Goal: Information Seeking & Learning: Find specific fact

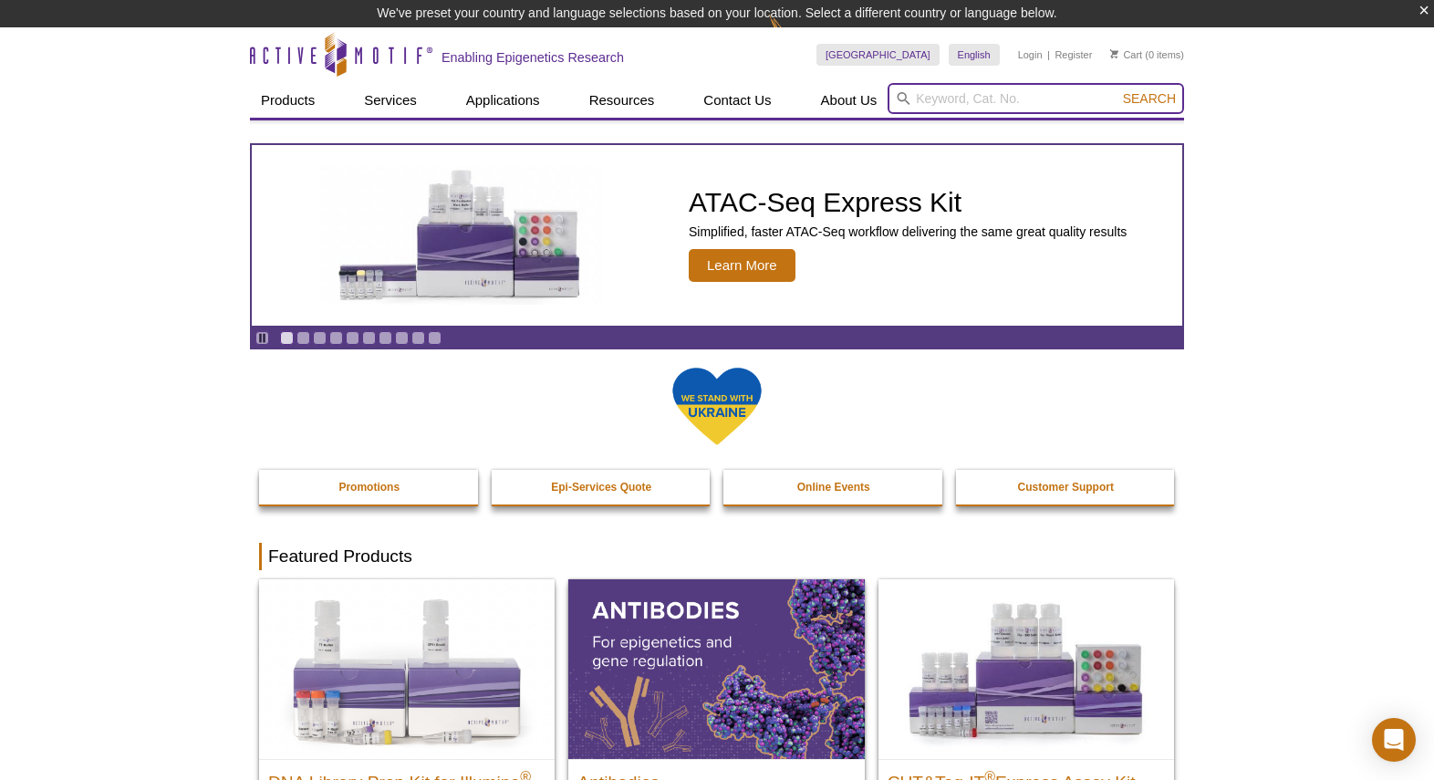
click at [927, 102] on input "search" at bounding box center [1036, 98] width 297 height 31
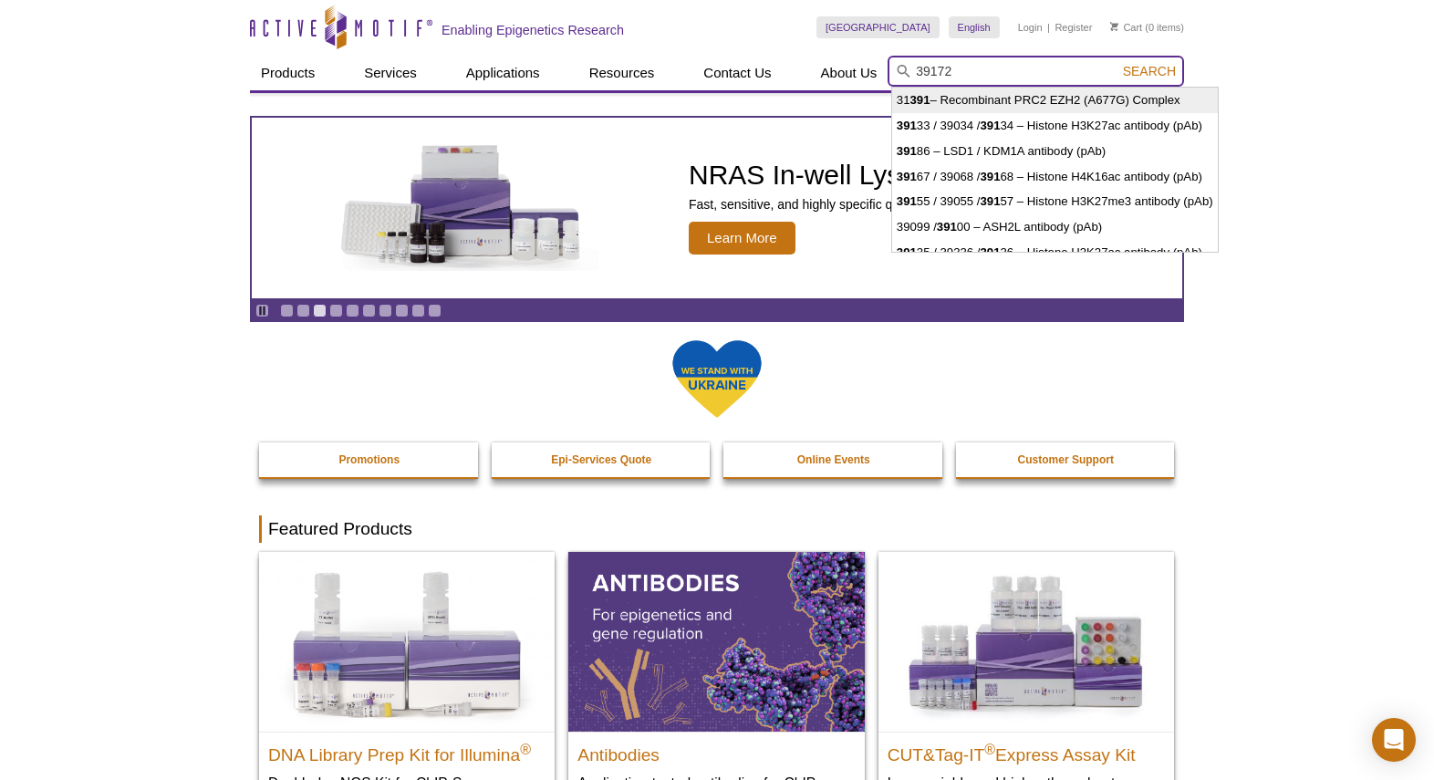
type input "31391 – Recombinant PRC2 EZH2 (A677G) Complex"
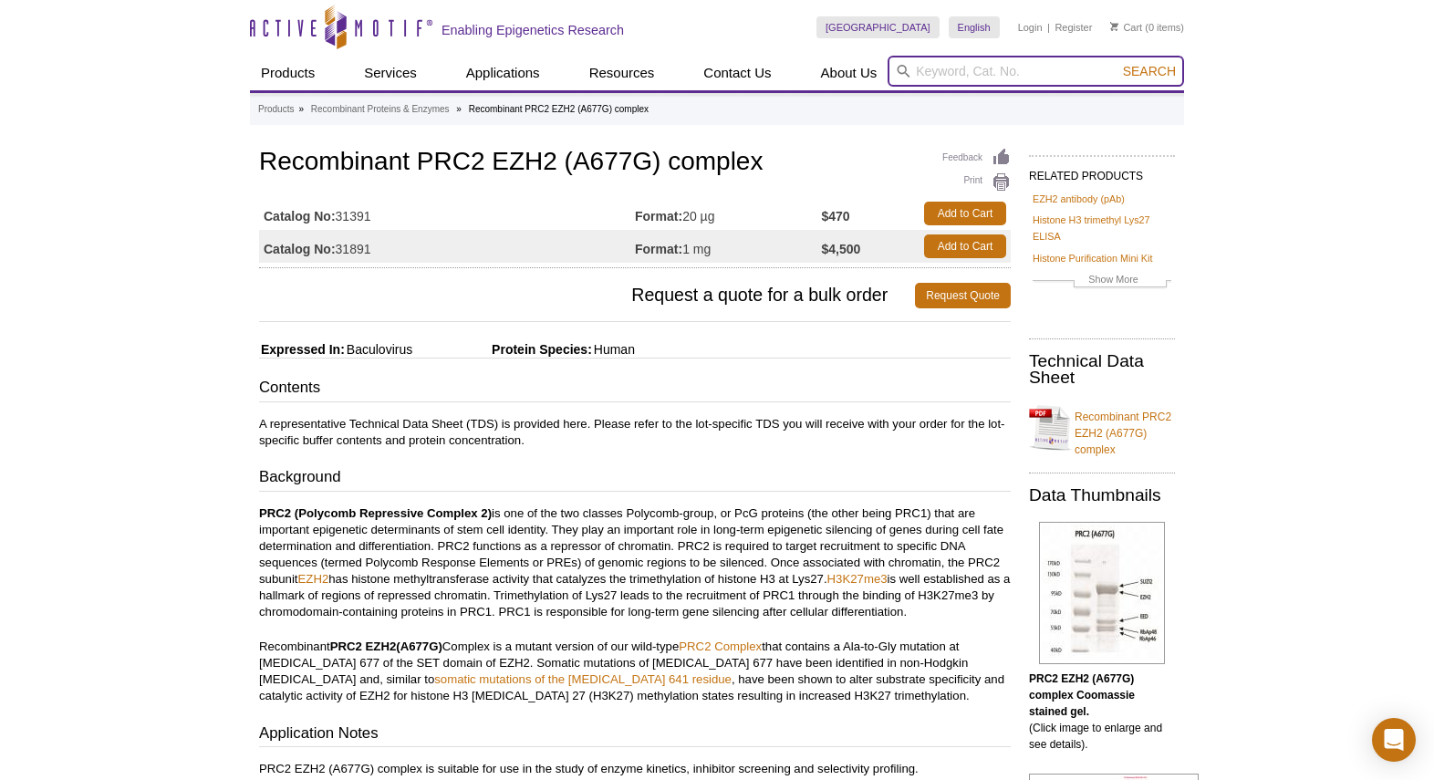
click at [940, 75] on input "search" at bounding box center [1036, 71] width 297 height 31
click at [1118, 63] on button "Search" at bounding box center [1150, 71] width 64 height 16
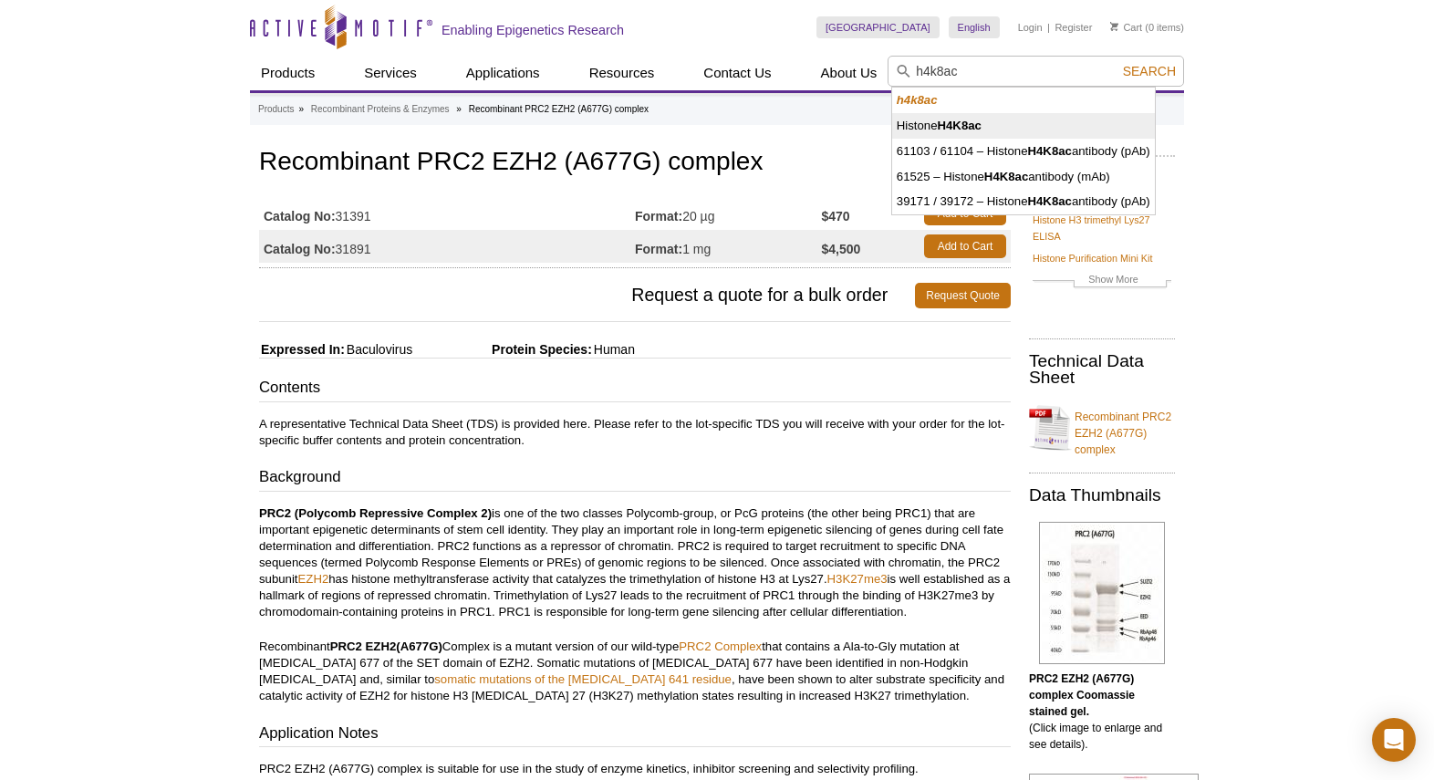
click at [969, 129] on strong "H4K8ac" at bounding box center [960, 126] width 44 height 14
type input "Histone H4K8ac"
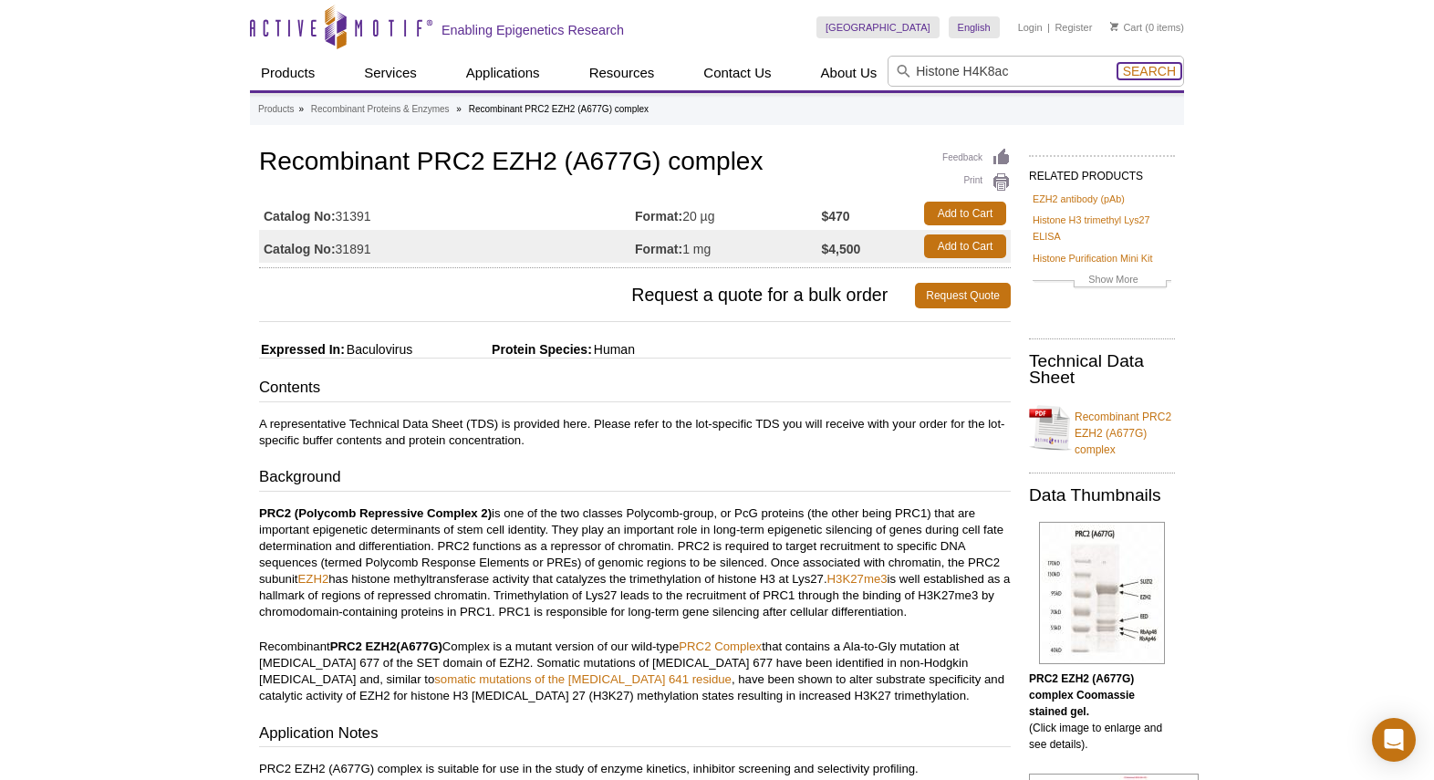
click at [1149, 71] on span "Search" at bounding box center [1149, 71] width 53 height 15
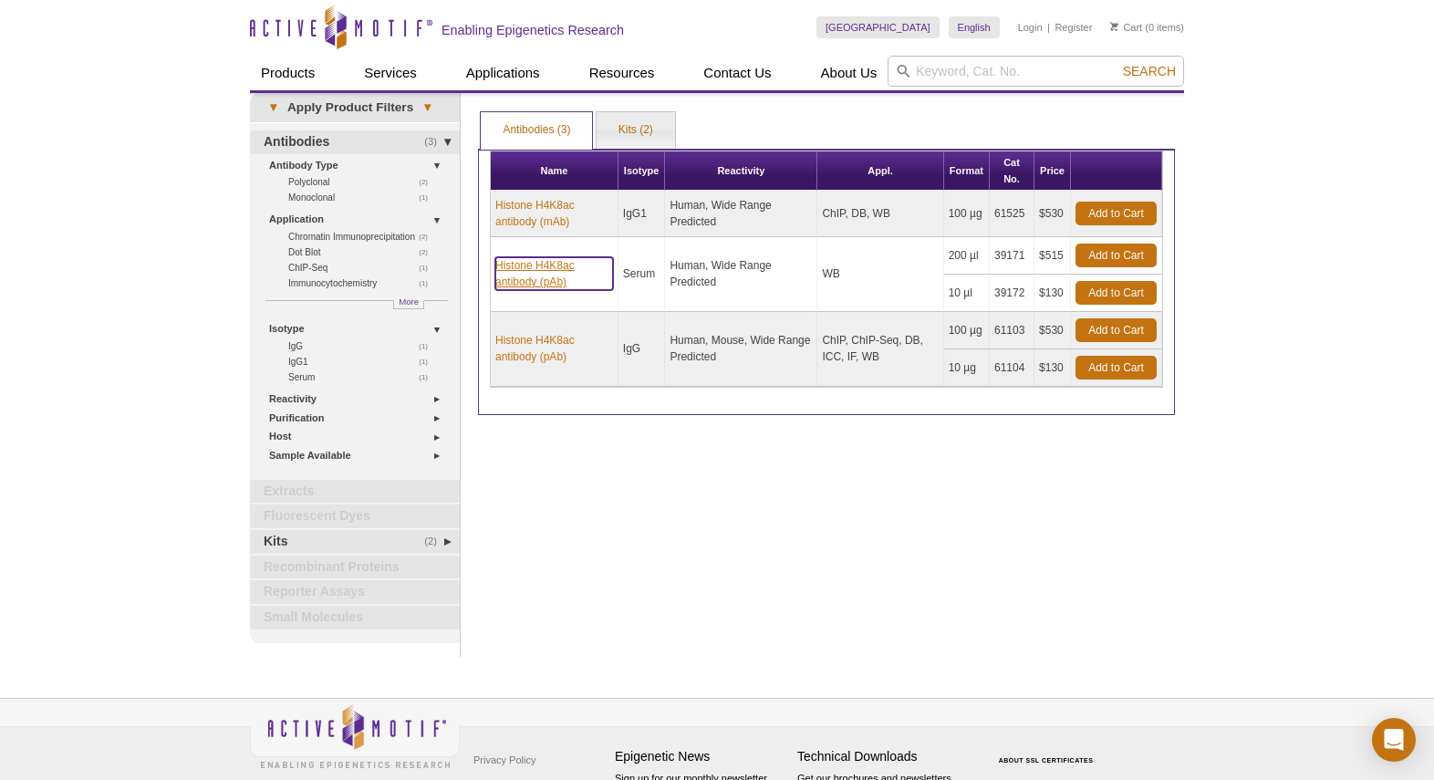
click at [543, 267] on link "Histone H4K8ac antibody (pAb)" at bounding box center [554, 273] width 118 height 33
